Goal: Navigation & Orientation: Find specific page/section

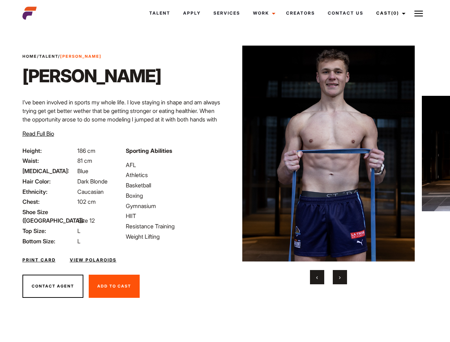
click at [389, 13] on link "Cast (0)" at bounding box center [390, 13] width 40 height 19
click at [419, 13] on img at bounding box center [418, 13] width 9 height 9
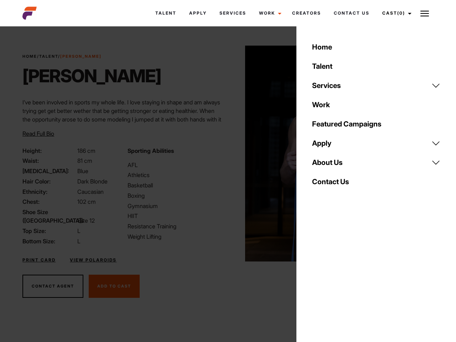
click at [328, 165] on body "Talent Apply Services Work Campaigns Creators Contact Us Cast (0) Casted Talent…" at bounding box center [228, 192] width 456 height 327
click at [225, 154] on div "Sporting Abilities AFL Athletics Basketball Boxing Gymnasium HIIT Resistance Tr…" at bounding box center [175, 195] width 105 height 99
click at [317, 277] on div "Home Talent Services Talent Casting Photography Videography Creative Hair and M…" at bounding box center [376, 171] width 160 height 342
click at [340, 277] on div "Home Talent Services Talent Casting Photography Videography Creative Hair and M…" at bounding box center [376, 171] width 160 height 342
